Goal: Task Accomplishment & Management: Manage account settings

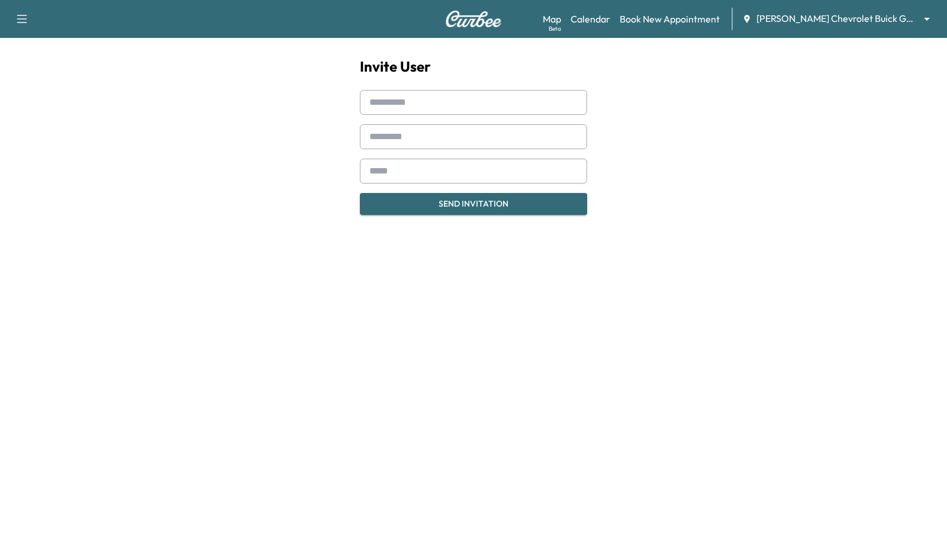
click at [19, 18] on icon "button" at bounding box center [22, 19] width 14 height 14
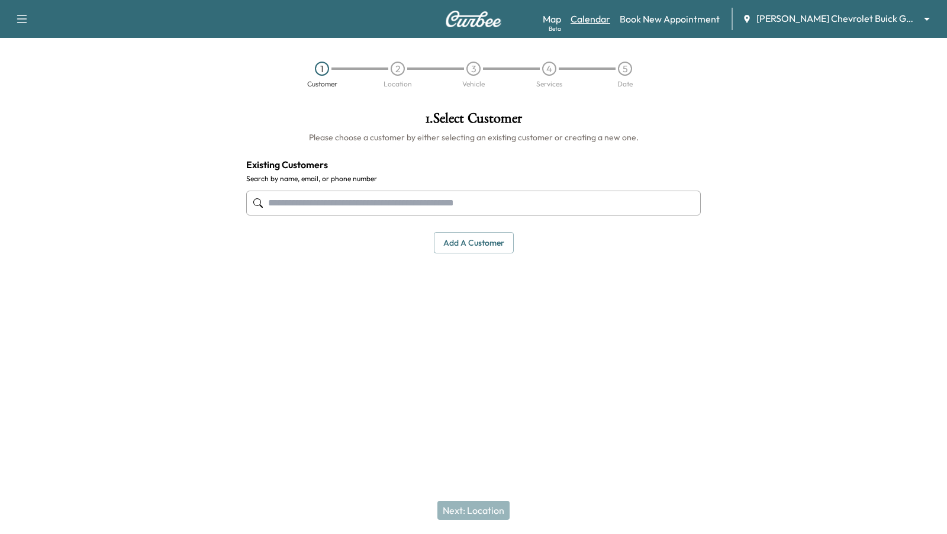
click at [610, 24] on link "Calendar" at bounding box center [590, 19] width 40 height 14
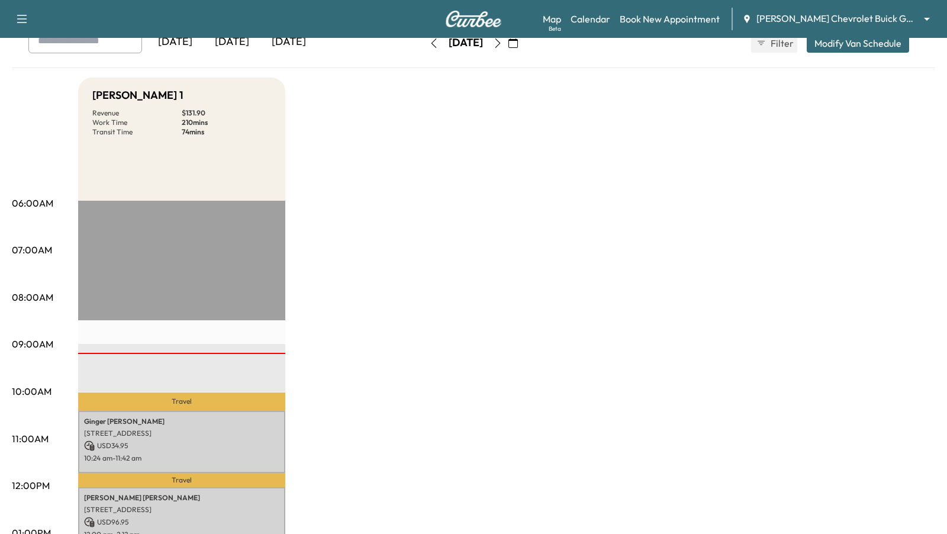
scroll to position [78, 0]
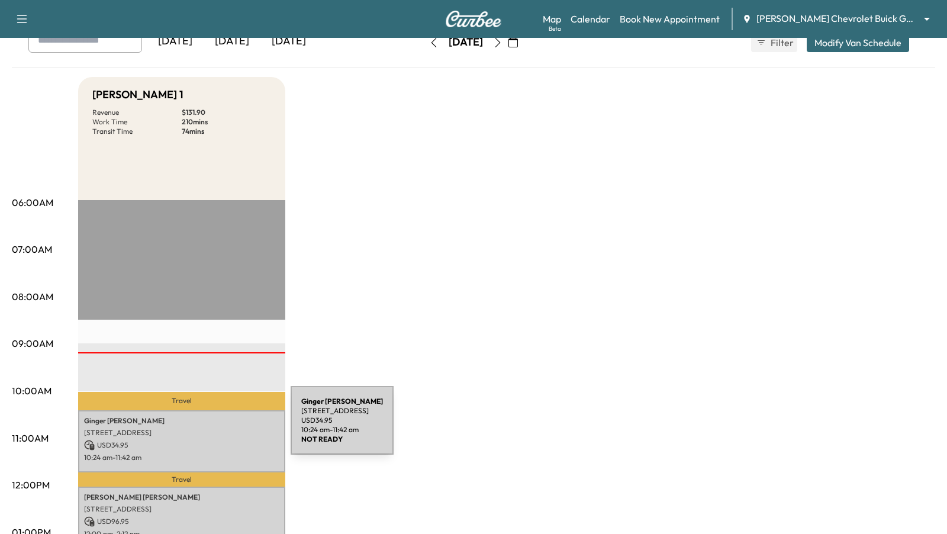
click at [198, 437] on div "Ginger Lopez 1024 CAP ROCK HL, NEW BRAUNFELS, TX 78132, US USD 34.95 10:24 am -…" at bounding box center [181, 441] width 207 height 62
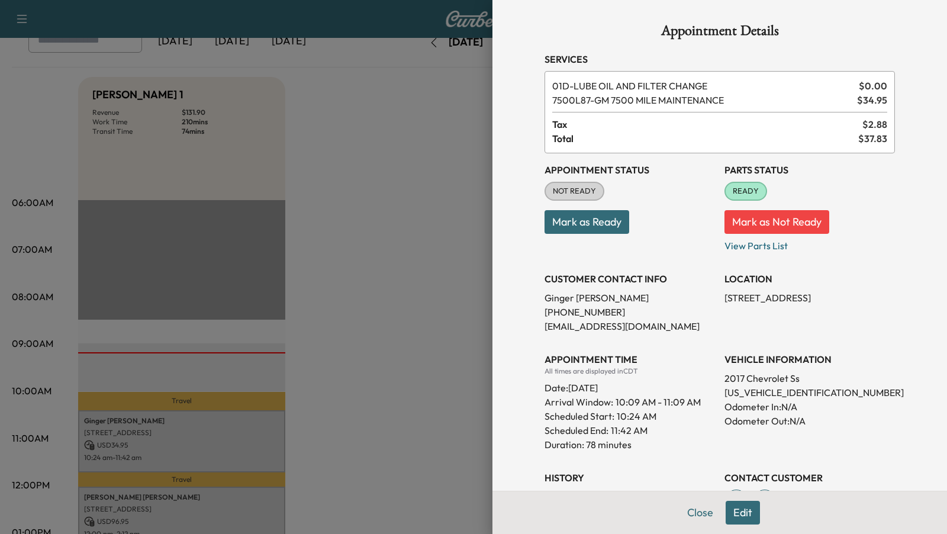
click at [414, 325] on div at bounding box center [473, 267] width 947 height 534
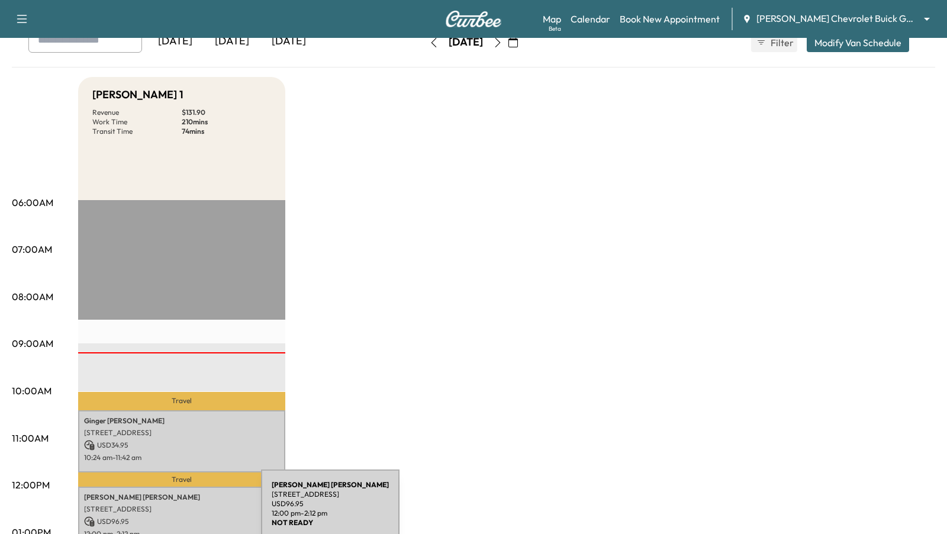
click at [172, 511] on p "2257 Hidden Meadow, New Braunfels, TX 78130, USA" at bounding box center [181, 508] width 195 height 9
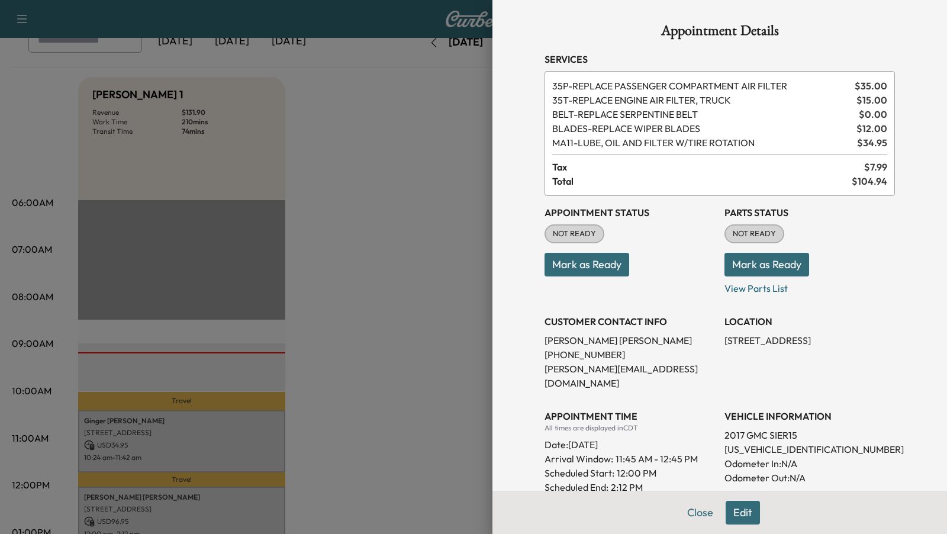
click at [372, 213] on div at bounding box center [473, 267] width 947 height 534
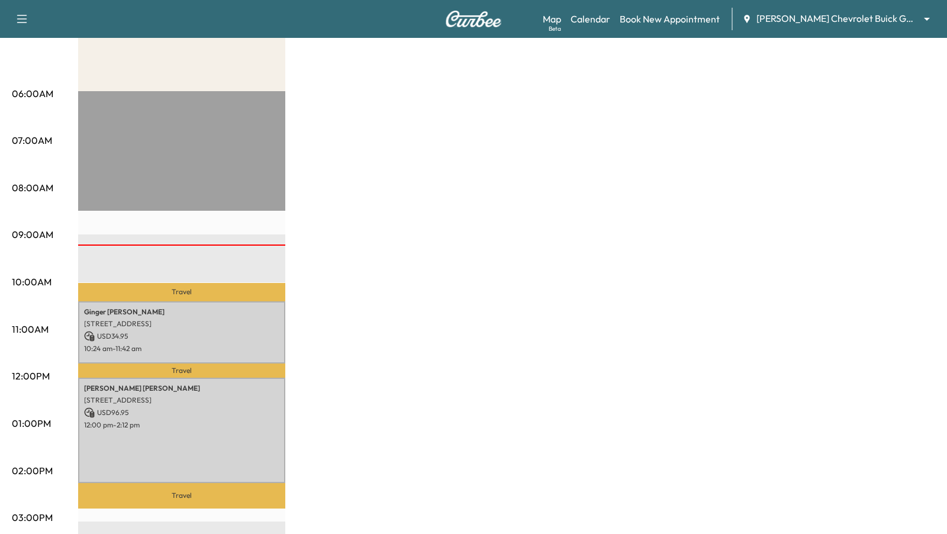
scroll to position [219, 0]
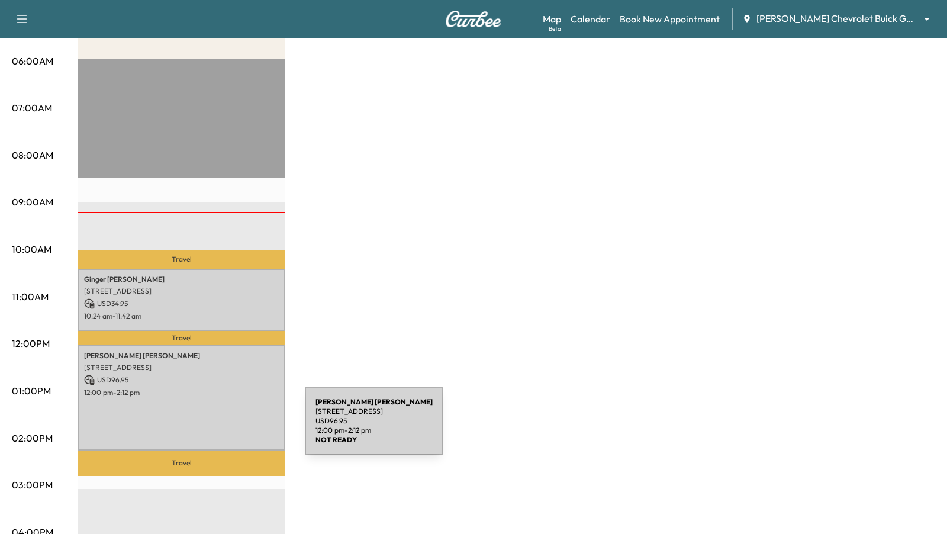
click at [216, 427] on div "Cody Nichols 2257 Hidden Meadow, New Braunfels, TX 78130, USA USD 96.95 12:00 p…" at bounding box center [181, 397] width 207 height 105
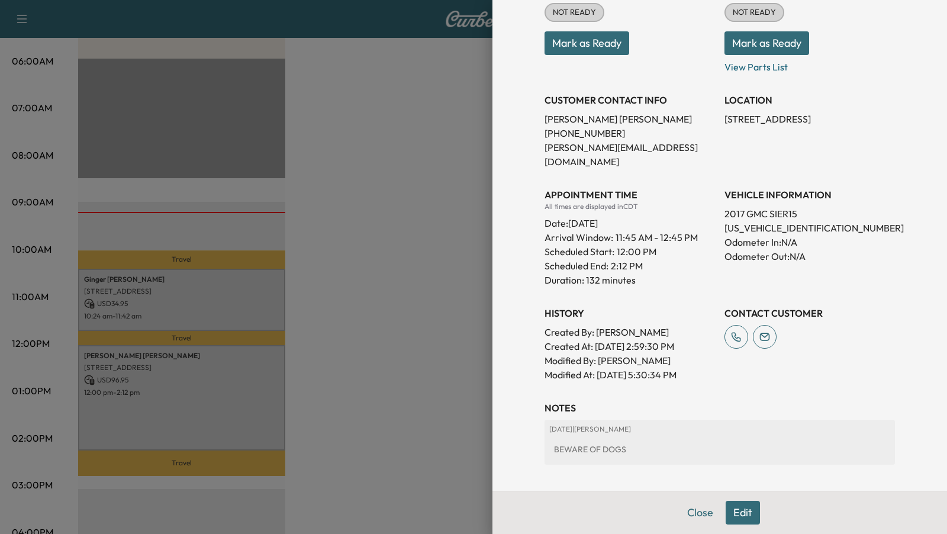
scroll to position [267, 0]
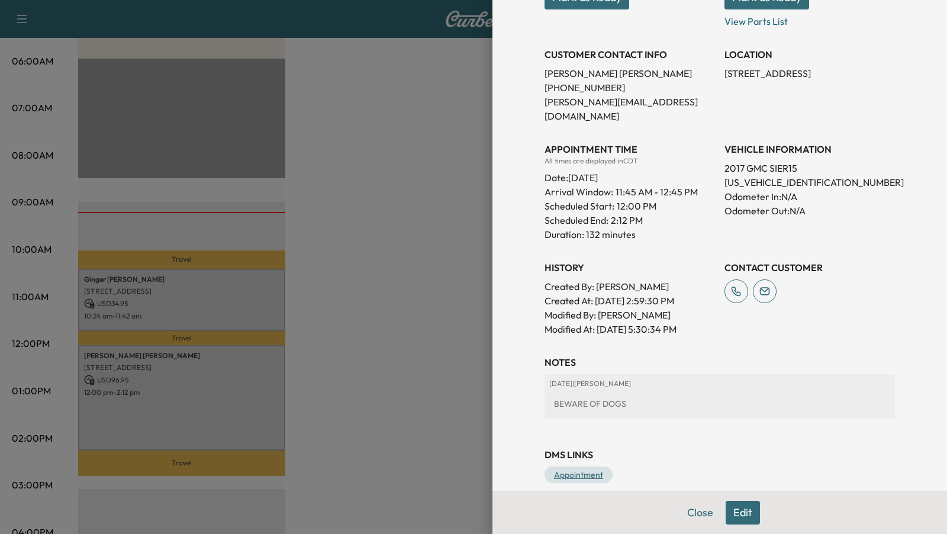
click at [576, 466] on link "Appointment" at bounding box center [578, 474] width 68 height 17
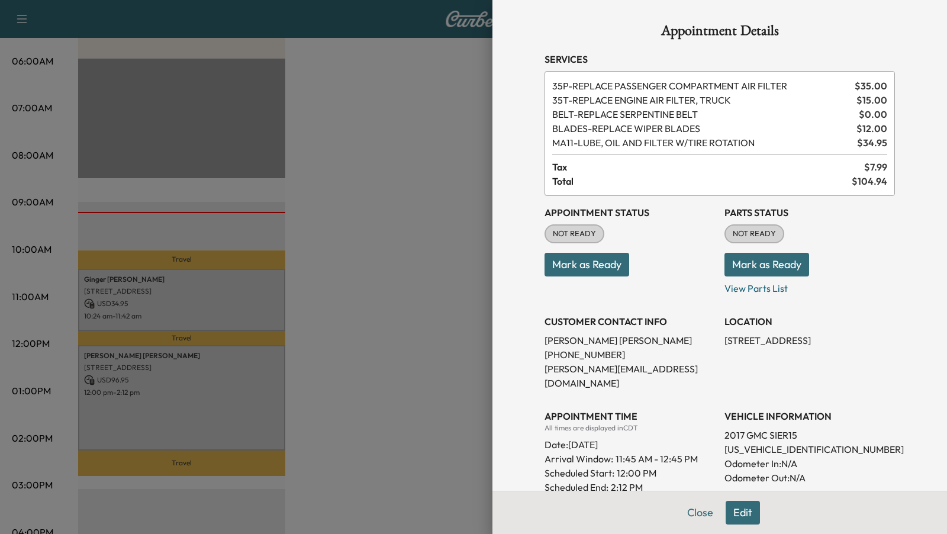
click at [779, 257] on button "Mark as Ready" at bounding box center [766, 265] width 85 height 24
click at [468, 240] on div at bounding box center [473, 267] width 947 height 534
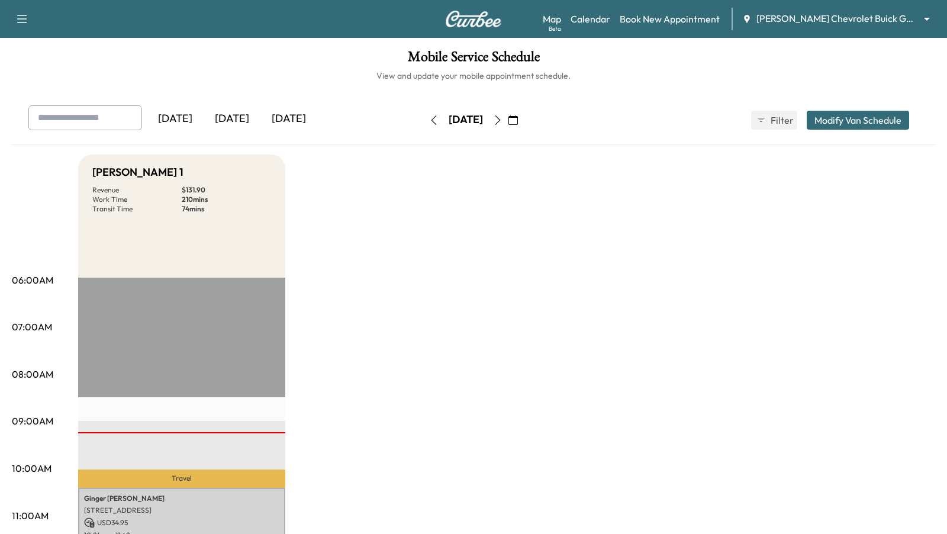
click at [16, 17] on icon "button" at bounding box center [22, 19] width 14 height 14
click at [41, 67] on button "Log Out" at bounding box center [42, 66] width 44 height 19
